Goal: Task Accomplishment & Management: Manage account settings

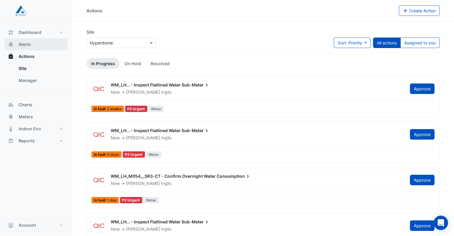
click at [29, 43] on span "Alerts" at bounding box center [25, 44] width 12 height 6
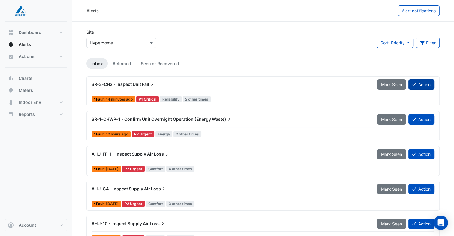
click at [425, 83] on button "Action" at bounding box center [422, 84] width 26 height 11
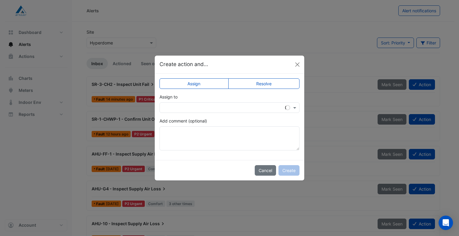
click at [201, 112] on div at bounding box center [229, 107] width 140 height 11
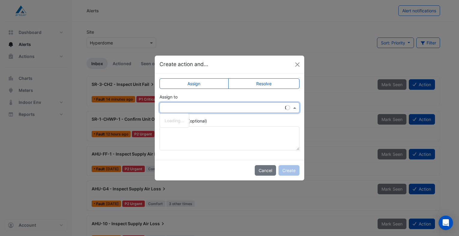
click at [198, 109] on input "text" at bounding box center [223, 108] width 121 height 6
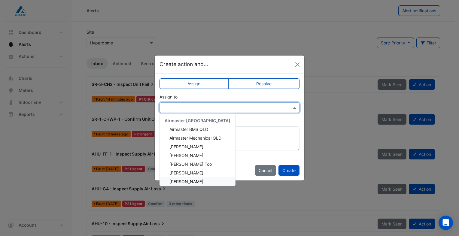
click at [187, 179] on span "Harrison Dux" at bounding box center [186, 181] width 34 height 5
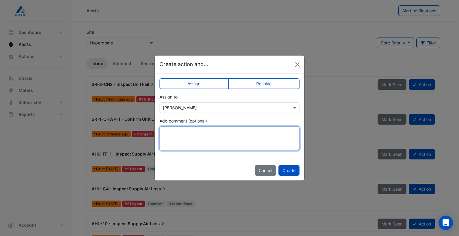
click at [198, 130] on textarea "Add comment (optional)" at bounding box center [229, 138] width 140 height 24
type textarea "*"
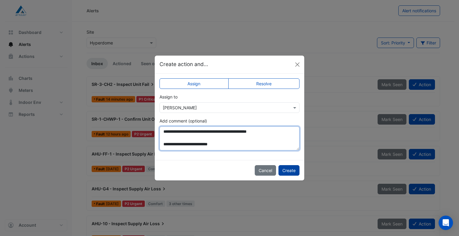
type textarea "**********"
click at [288, 174] on button "Create" at bounding box center [288, 170] width 21 height 11
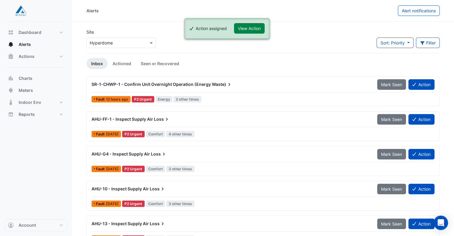
click at [246, 84] on div "SR-1-CHWP-1 - Confirm Unit Overnight Operation (Energy Waste)" at bounding box center [231, 84] width 279 height 6
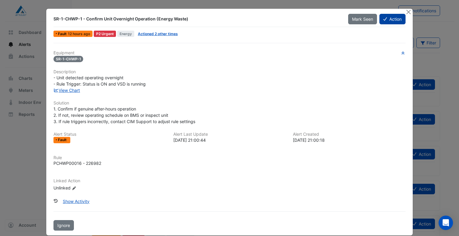
click at [394, 14] on button "Action" at bounding box center [392, 19] width 26 height 11
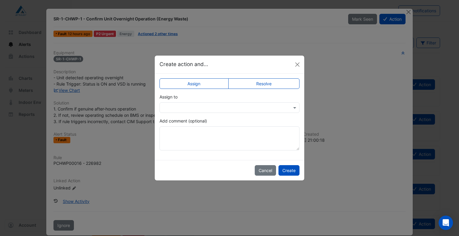
click at [272, 109] on input "text" at bounding box center [223, 108] width 121 height 6
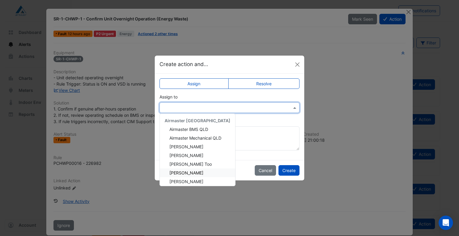
click at [196, 170] on div "Glen Stevens" at bounding box center [197, 172] width 75 height 9
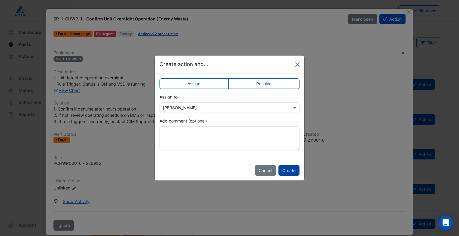
click at [289, 172] on button "Create" at bounding box center [288, 170] width 21 height 11
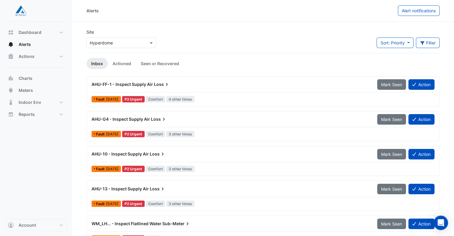
click at [187, 118] on div "AHU-G4 - Inspect Supply Air Loss" at bounding box center [231, 119] width 279 height 6
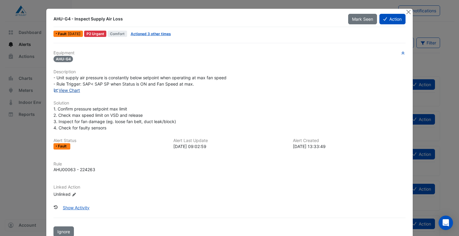
click at [68, 88] on link "View Chart" at bounding box center [66, 90] width 27 height 5
